Goal: Task Accomplishment & Management: Manage account settings

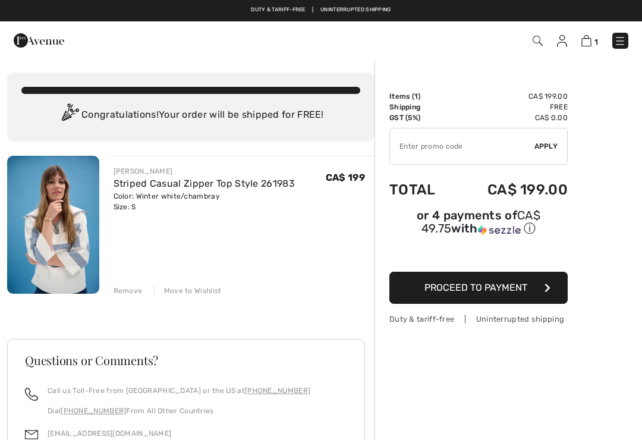
click at [191, 292] on div "Move to Wishlist" at bounding box center [188, 290] width 68 height 11
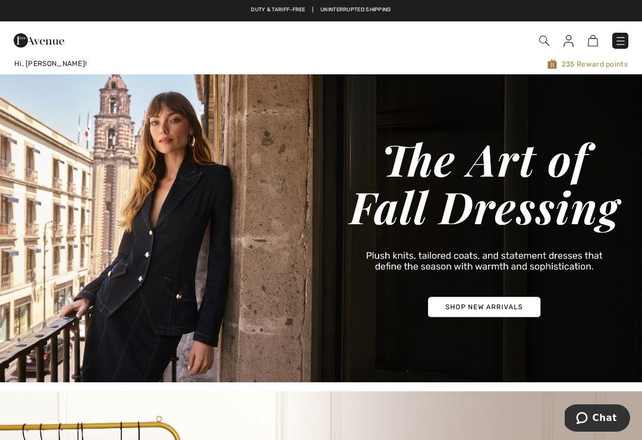
click at [570, 42] on img at bounding box center [569, 41] width 10 height 12
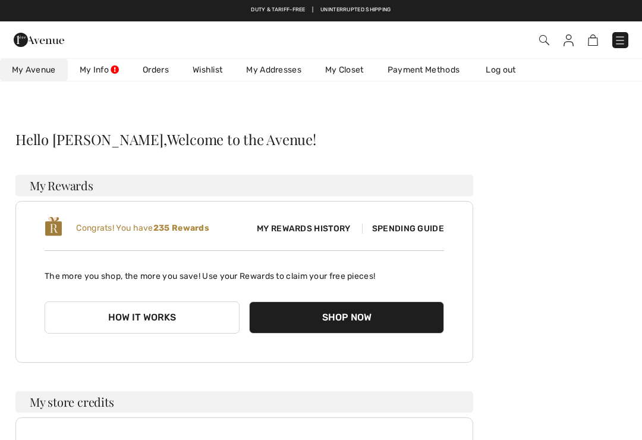
click at [340, 73] on link "My Closet" at bounding box center [344, 70] width 62 height 22
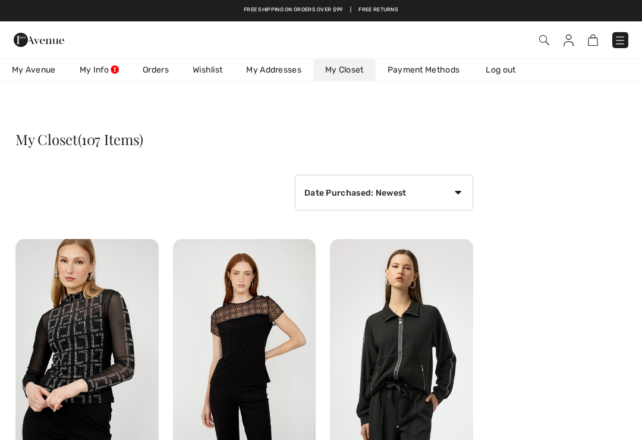
click at [499, 73] on link "Log out" at bounding box center [506, 70] width 65 height 22
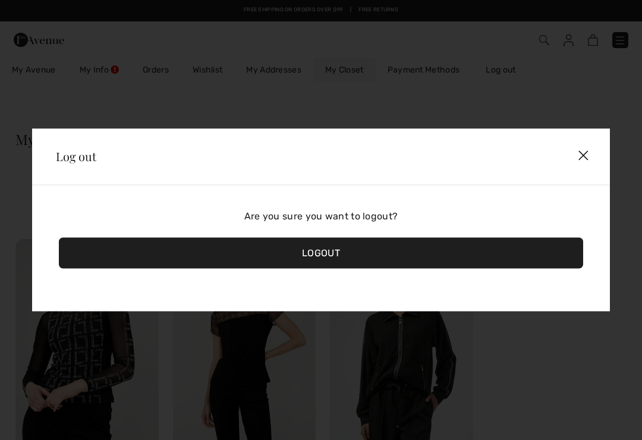
click at [329, 254] on div "Logout" at bounding box center [321, 253] width 524 height 31
